Goal: Find specific page/section: Find specific page/section

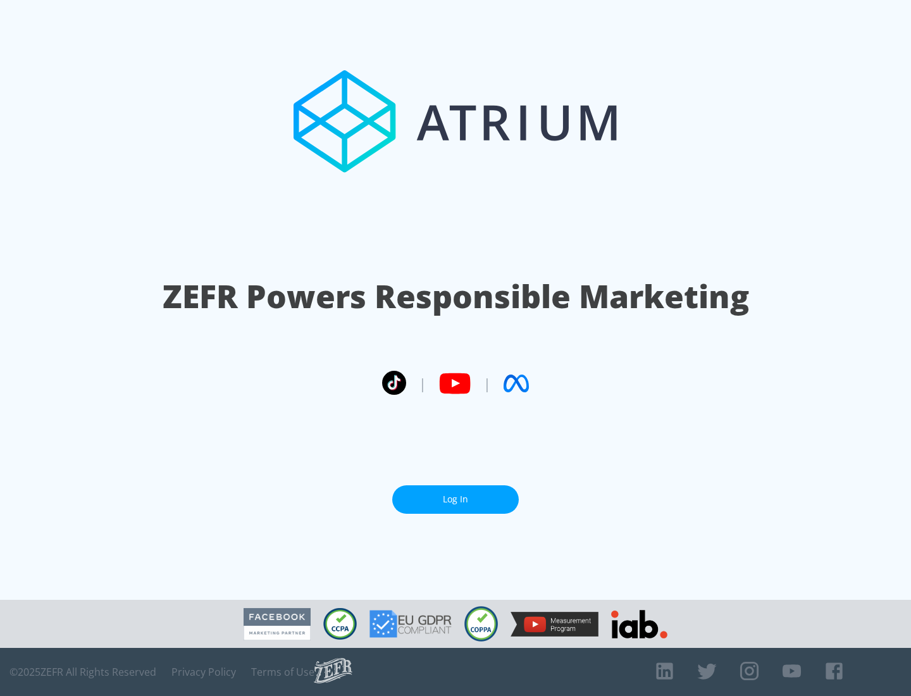
click at [455, 499] on link "Log In" at bounding box center [455, 499] width 127 height 28
